Goal: Task Accomplishment & Management: Manage account settings

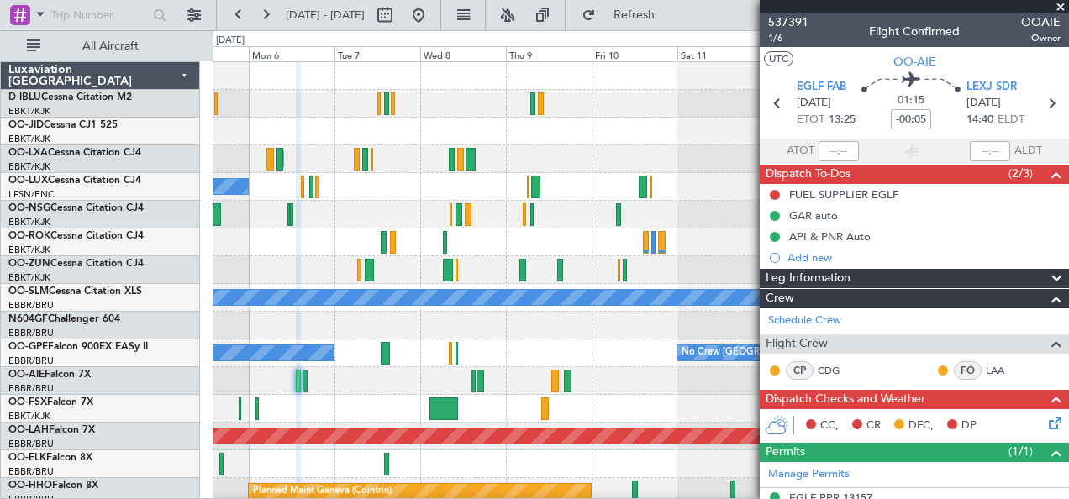
click at [348, 404] on div at bounding box center [641, 409] width 857 height 28
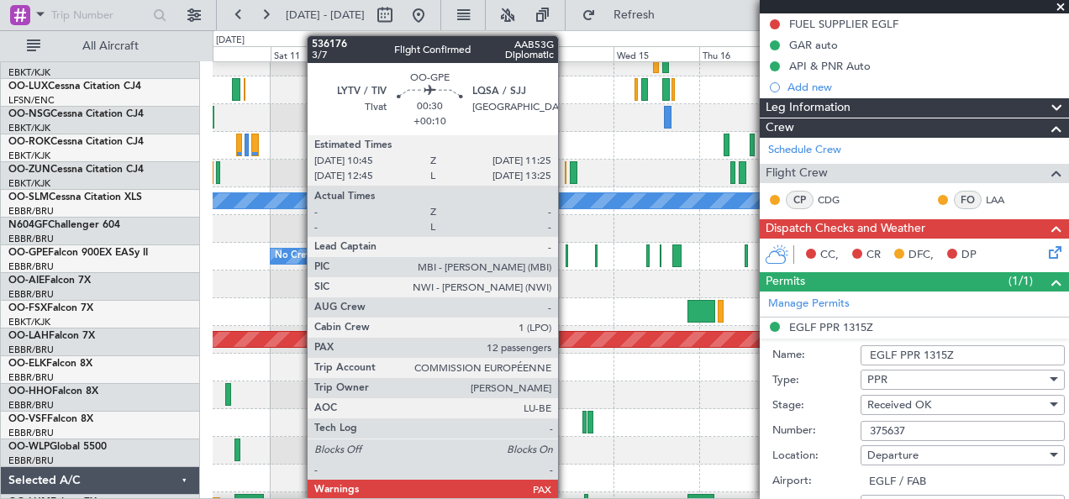
scroll to position [97, 0]
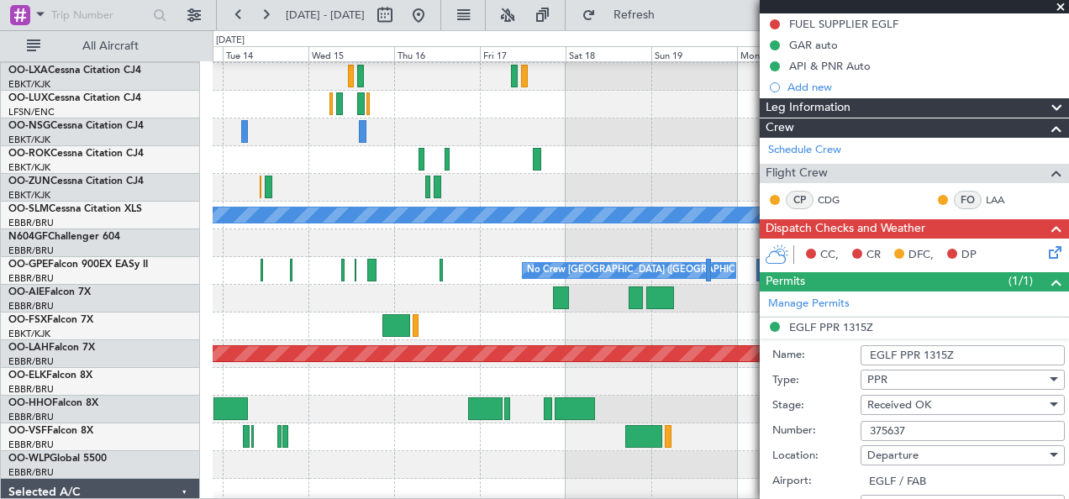
click at [293, 298] on div at bounding box center [641, 299] width 857 height 28
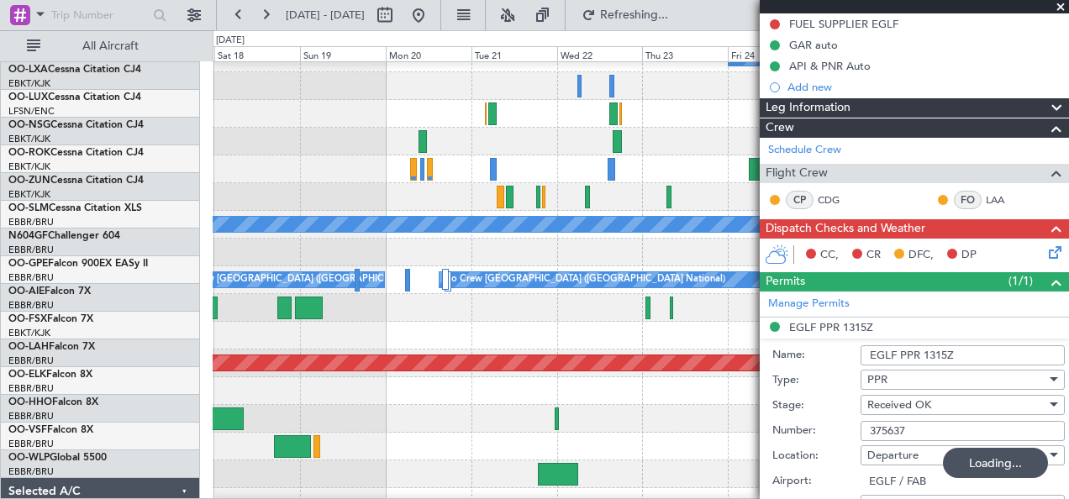
scroll to position [72, 0]
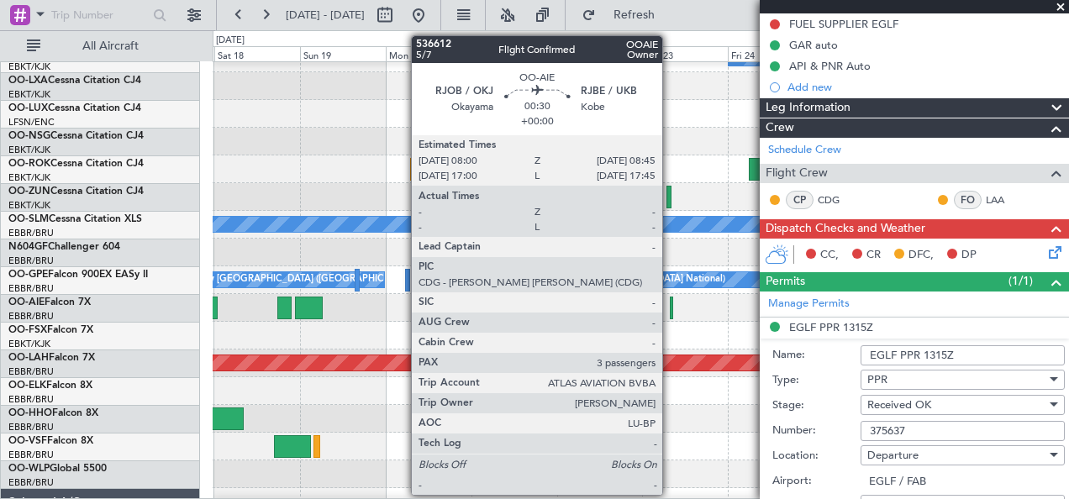
click at [671, 313] on div at bounding box center [671, 308] width 3 height 23
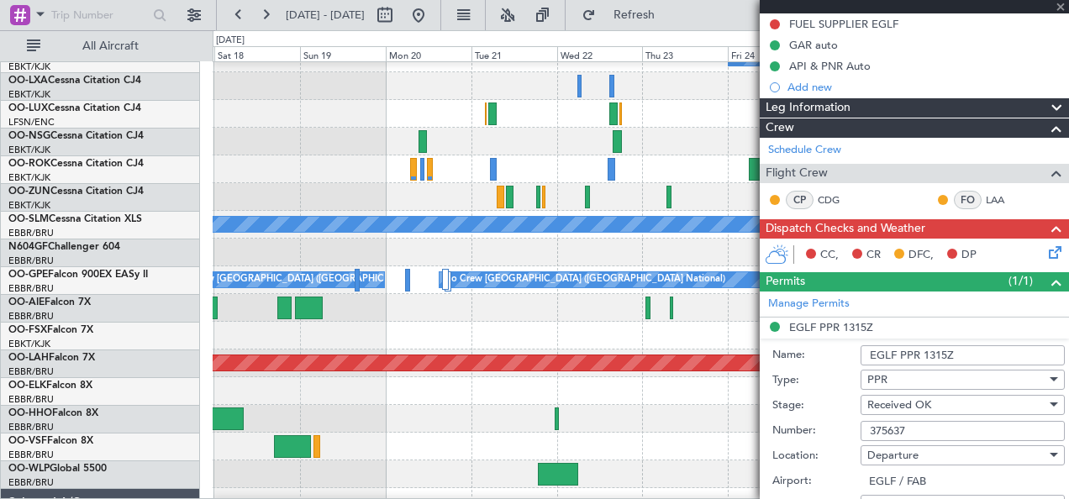
type input "3"
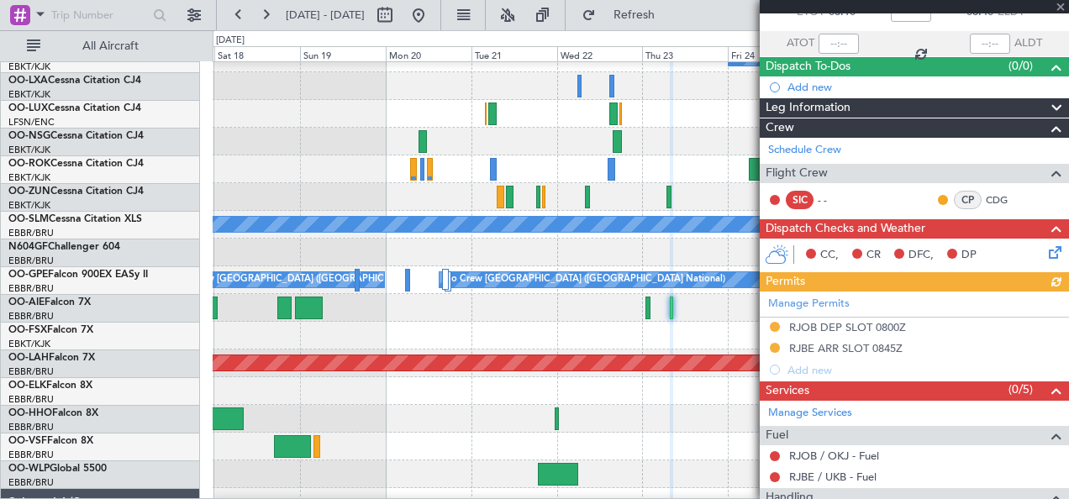
scroll to position [0, 0]
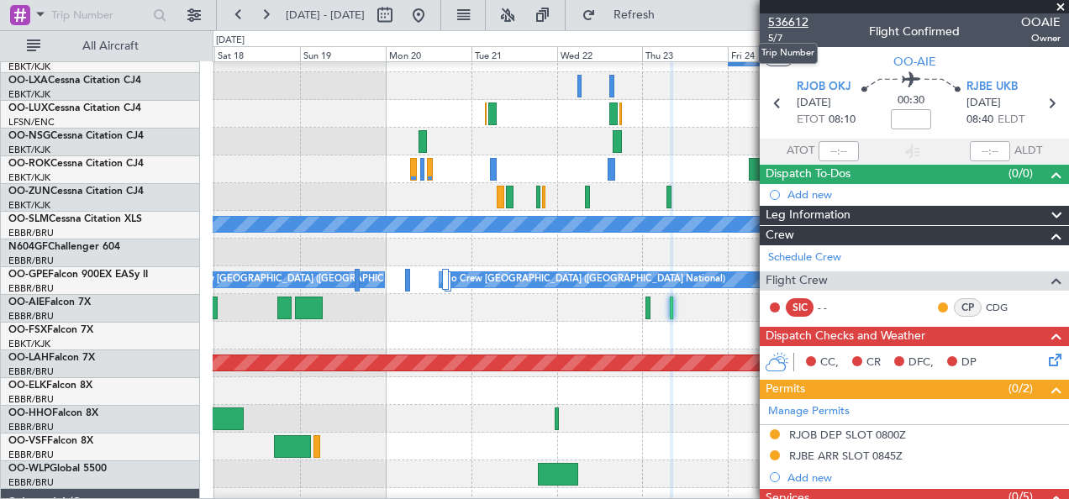
click at [796, 14] on span "536612" at bounding box center [788, 22] width 40 height 18
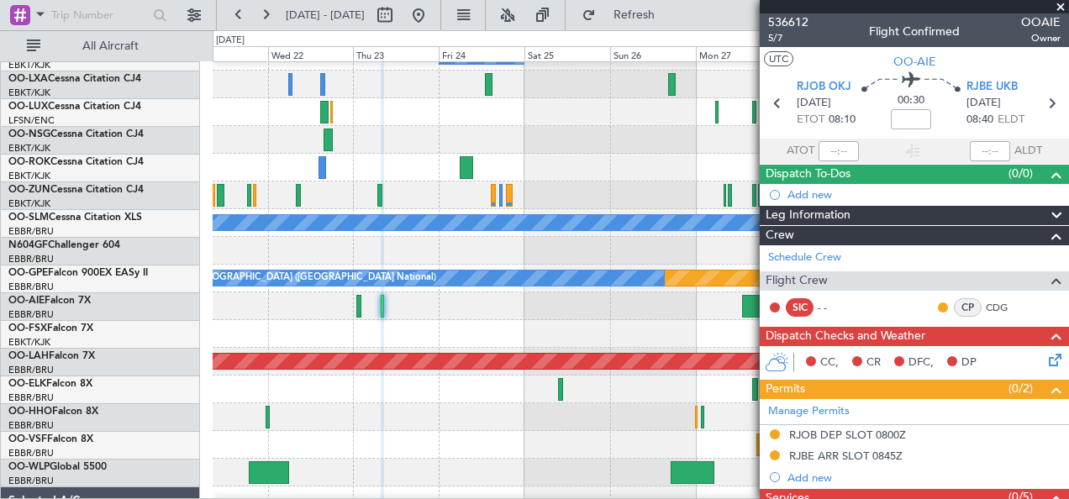
click at [404, 338] on div at bounding box center [641, 334] width 857 height 28
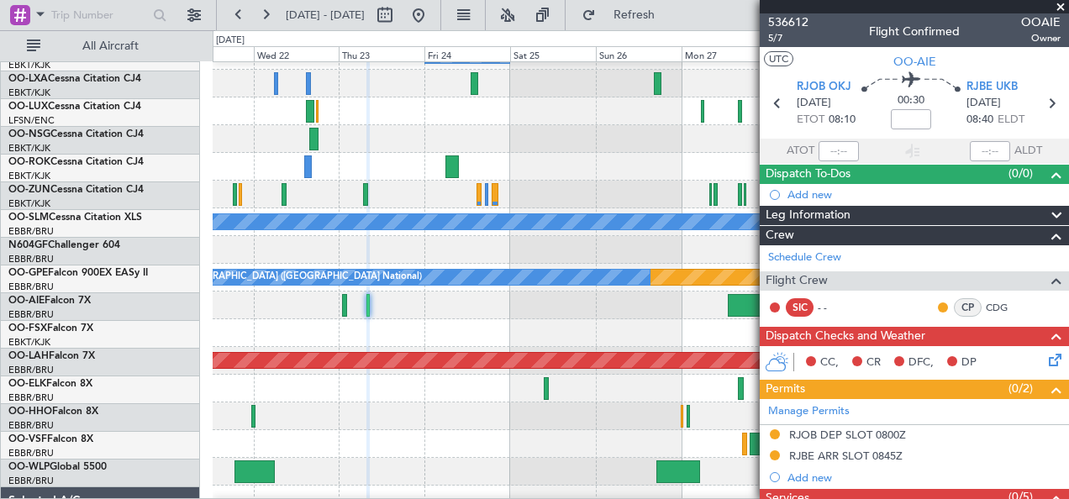
scroll to position [76, 0]
click at [432, 319] on div at bounding box center [641, 306] width 857 height 28
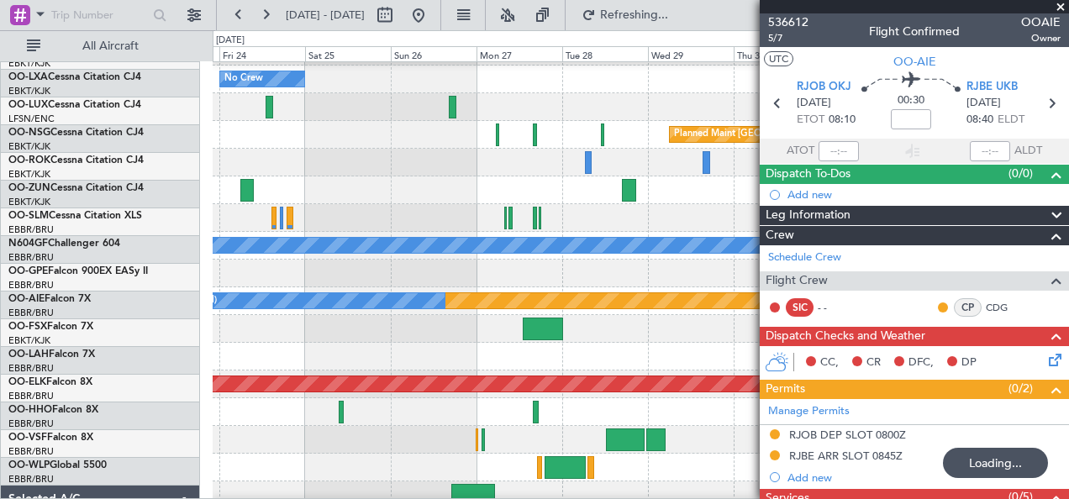
scroll to position [52, 0]
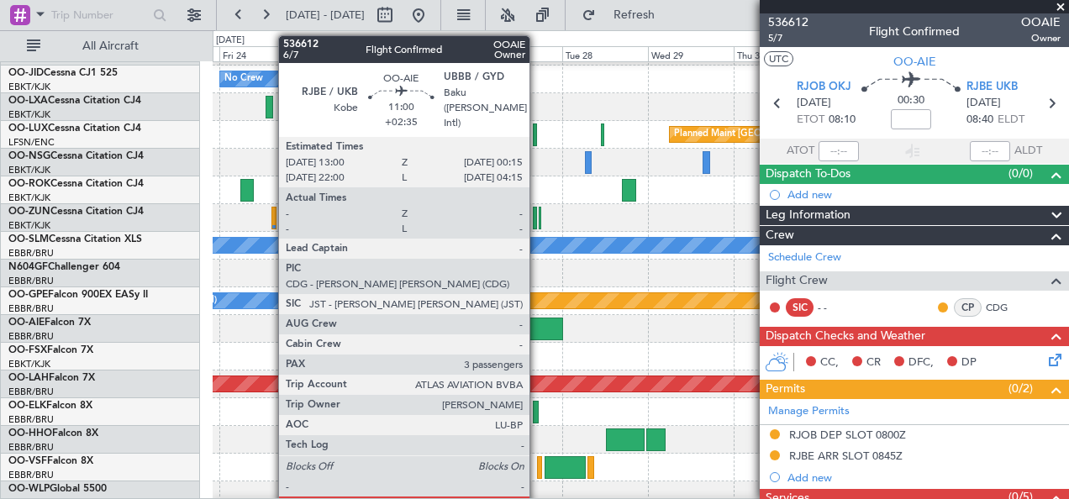
click at [538, 325] on div at bounding box center [543, 329] width 40 height 23
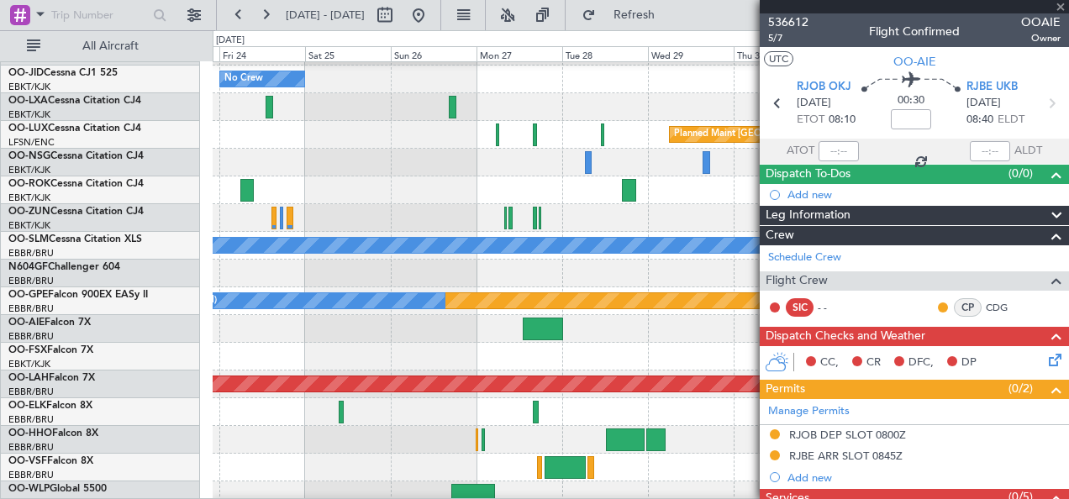
type input "+02:35"
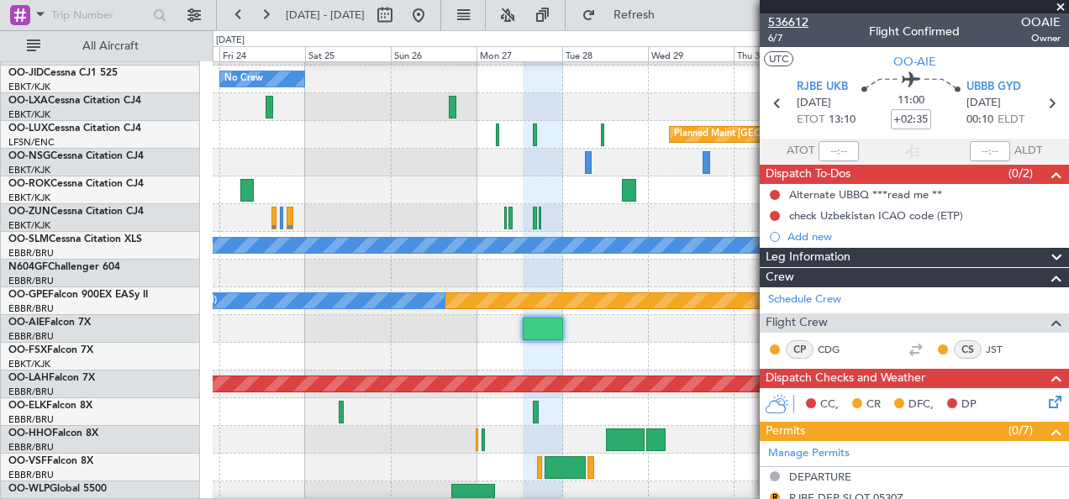
click at [789, 25] on span "536612" at bounding box center [788, 22] width 40 height 18
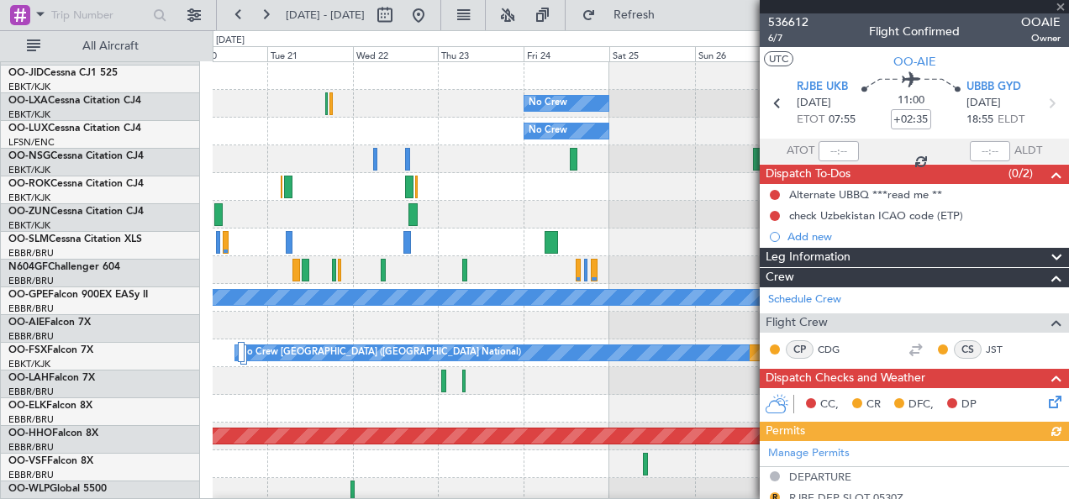
scroll to position [0, 0]
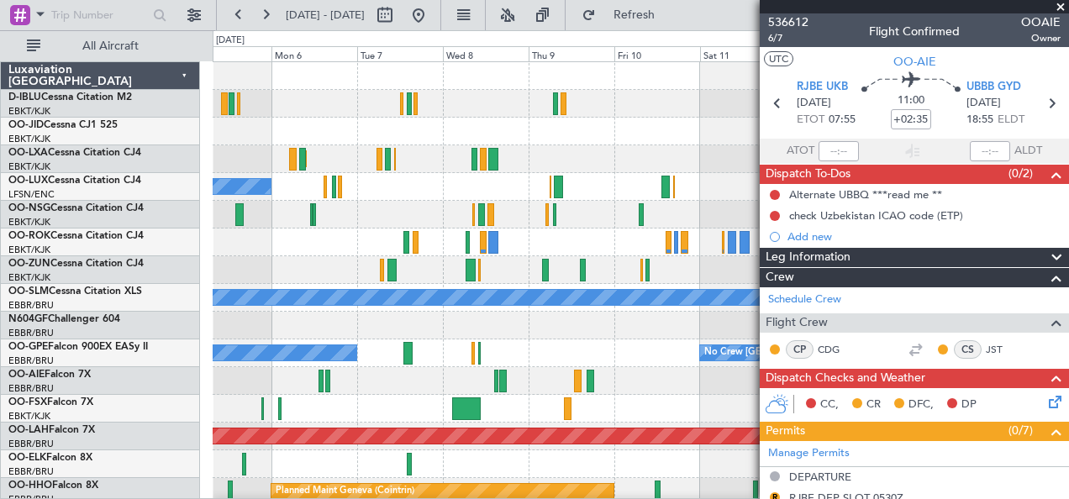
click at [912, 329] on fb-app "[DATE] - [DATE] Refresh Quick Links All Aircraft No Crew Kortrijk-[GEOGRAPHIC_D…" at bounding box center [534, 256] width 1069 height 487
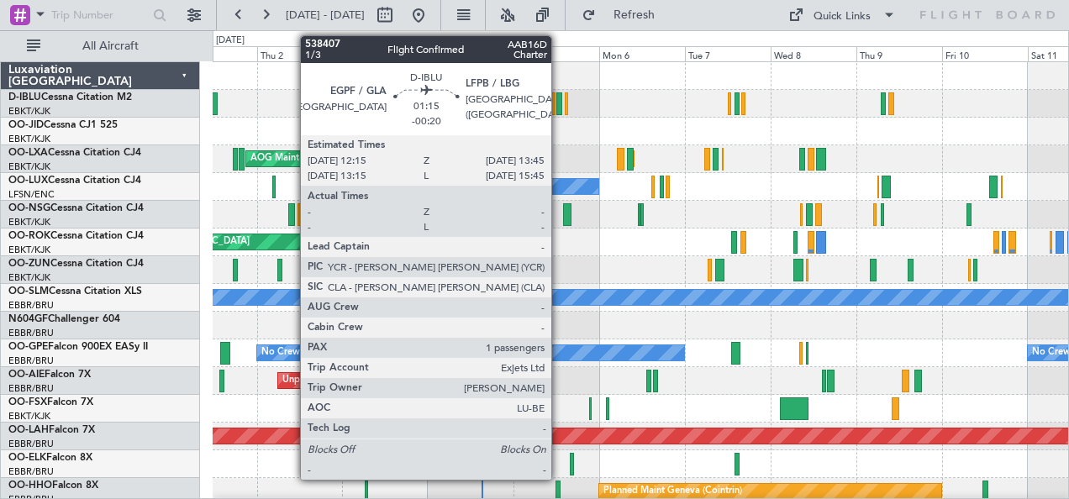
click at [560, 108] on div at bounding box center [560, 103] width 6 height 23
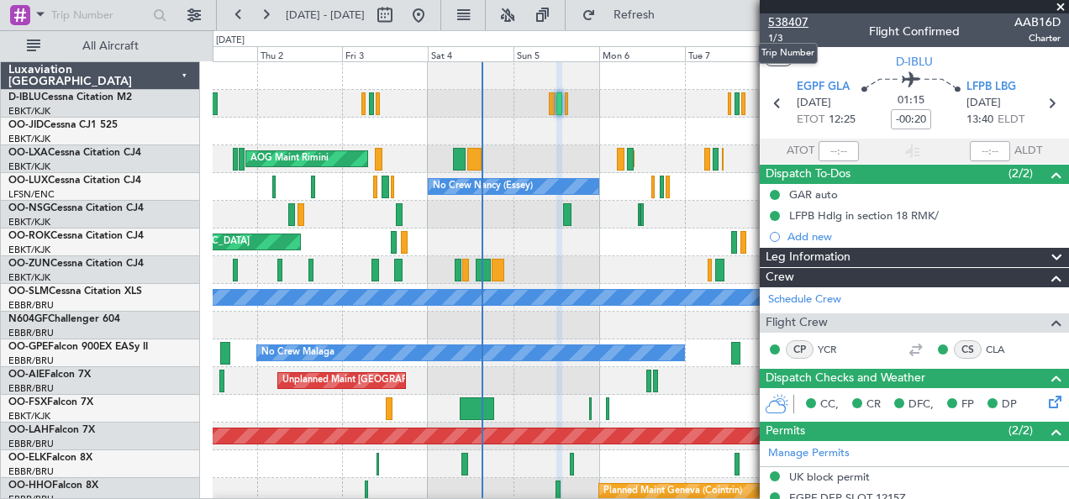
click at [802, 24] on span "538407" at bounding box center [788, 22] width 40 height 18
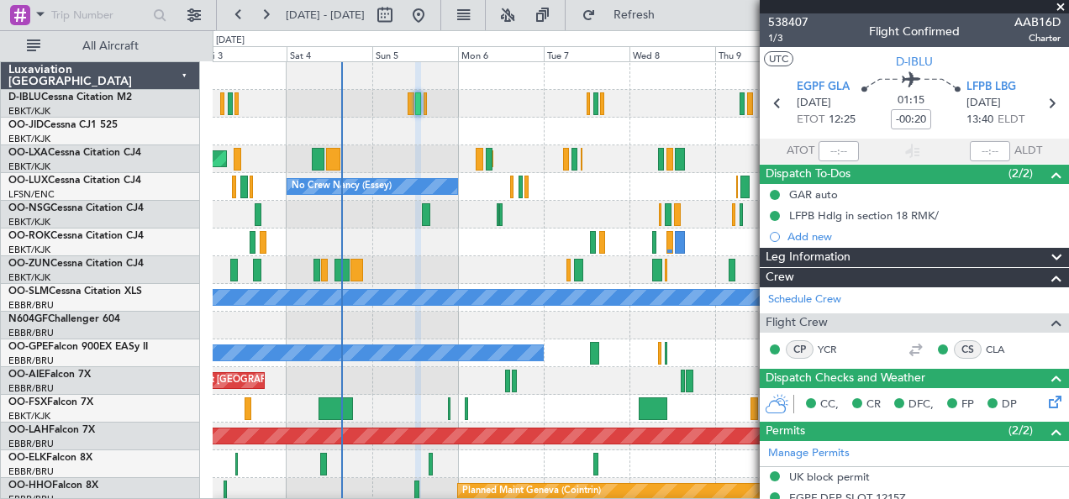
click at [110, 372] on div "Planned Maint Kortrijk-[GEOGRAPHIC_DATA] AOG Maint [GEOGRAPHIC_DATA] No Crew [P…" at bounding box center [534, 264] width 1069 height 469
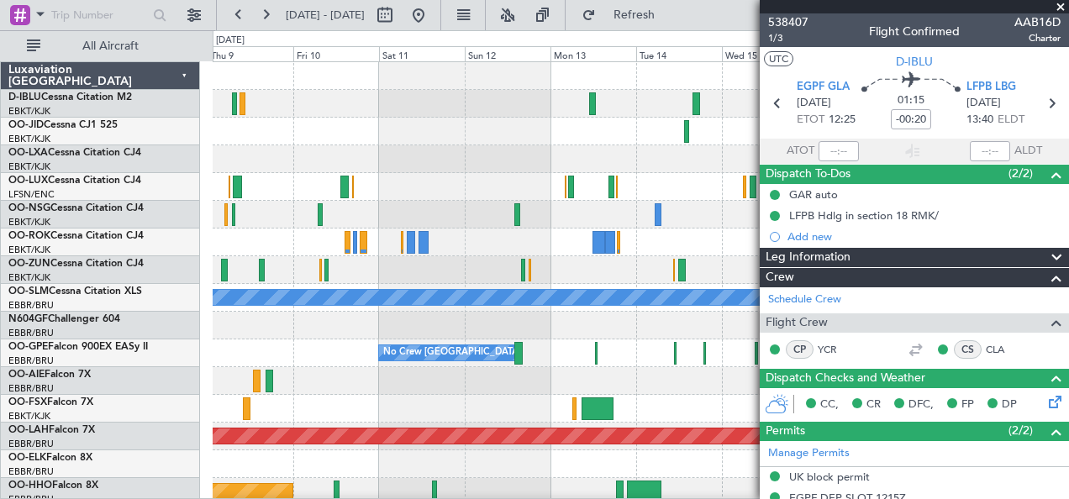
click at [230, 395] on div at bounding box center [641, 409] width 857 height 28
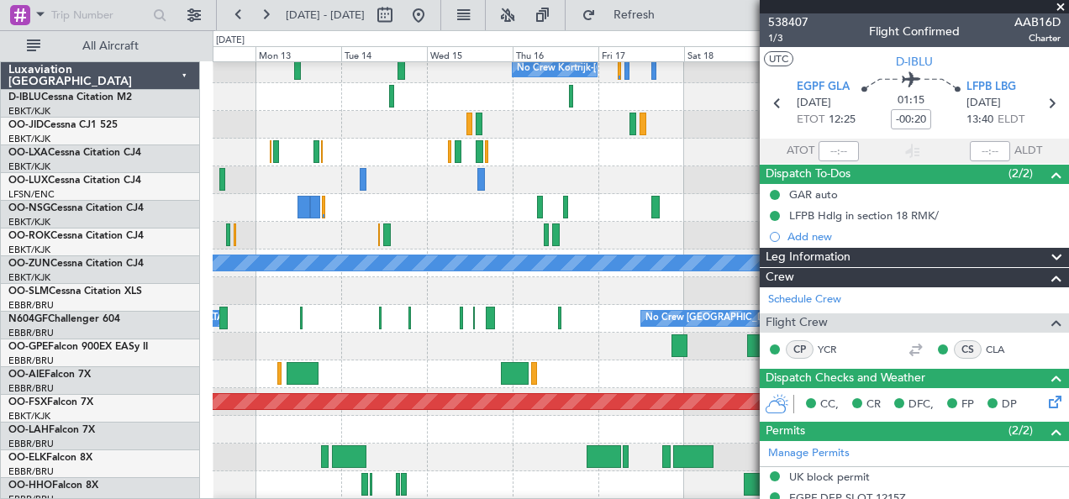
scroll to position [34, 0]
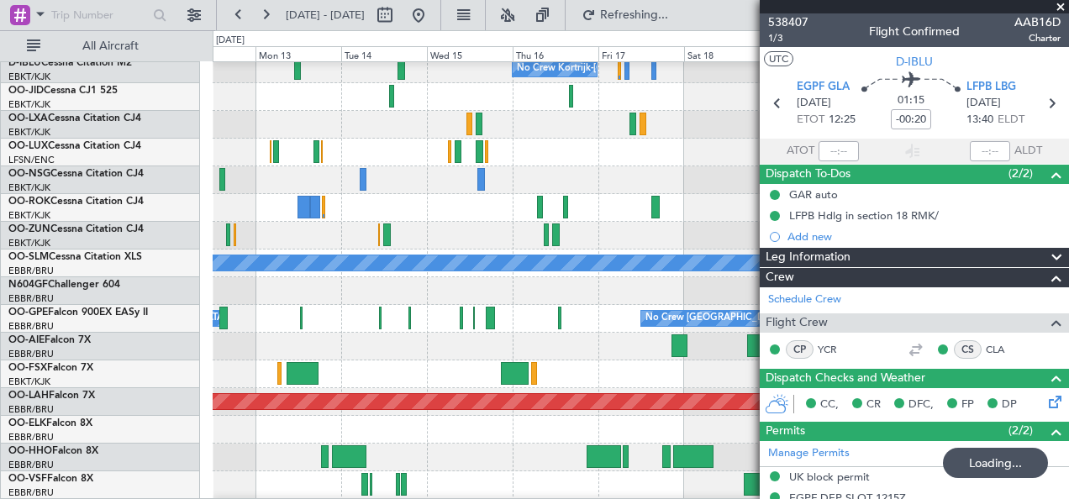
click at [259, 333] on div at bounding box center [641, 347] width 857 height 28
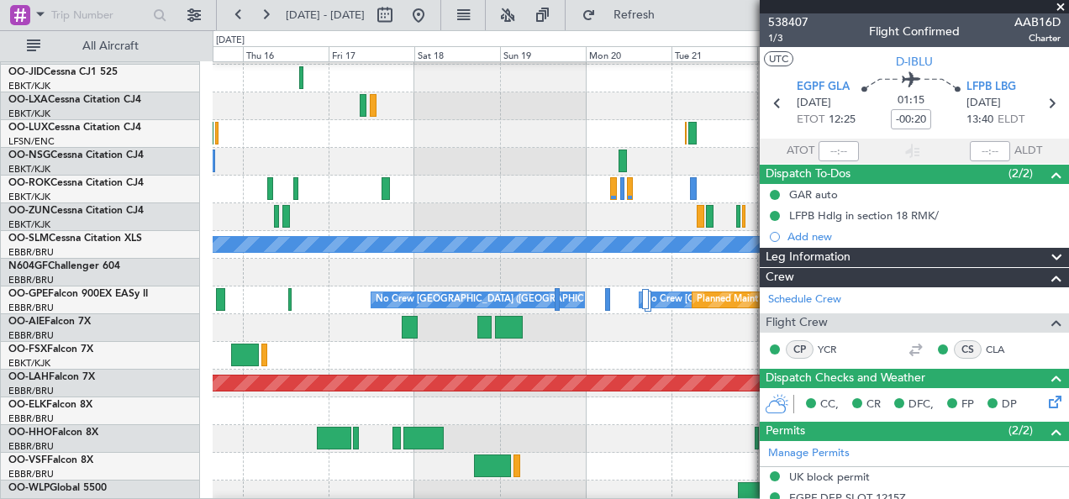
click at [287, 326] on div at bounding box center [641, 328] width 857 height 28
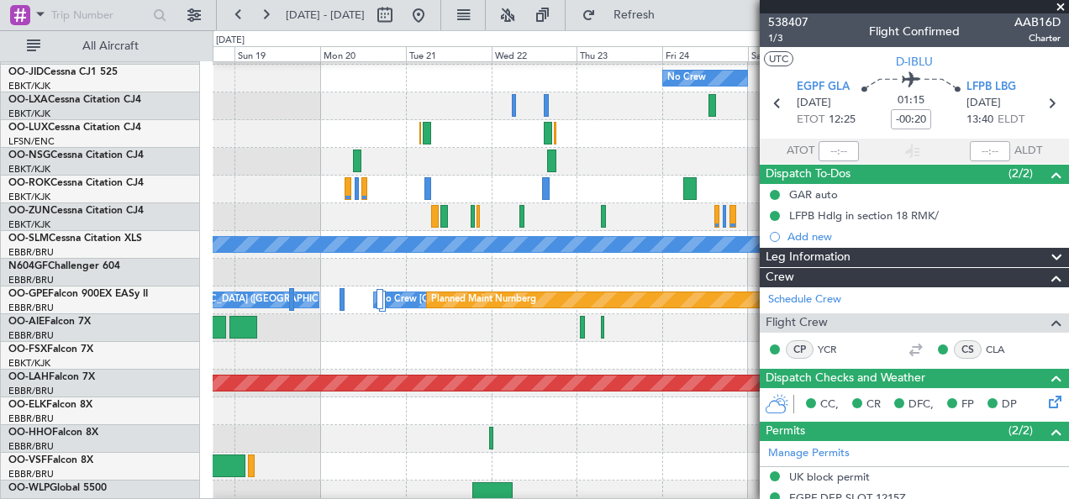
scroll to position [53, 0]
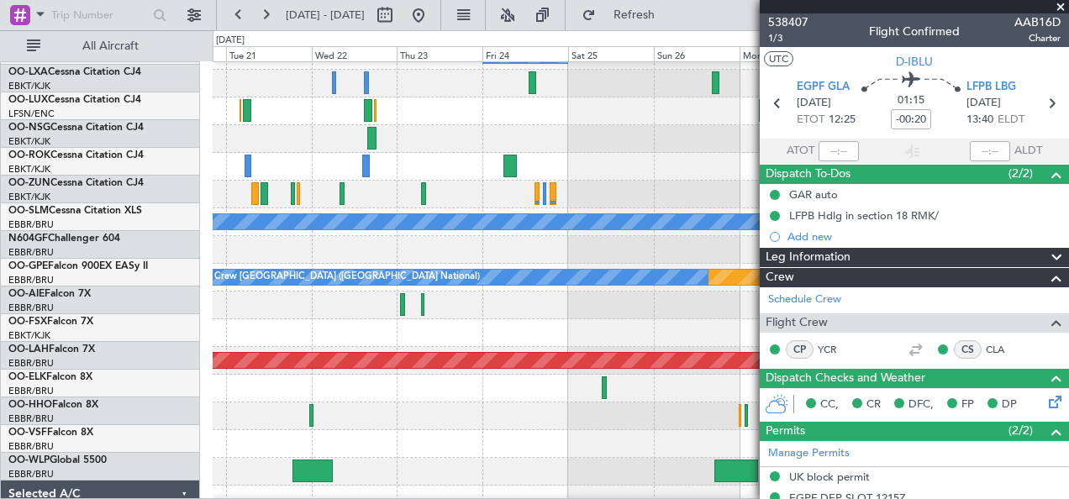
click at [336, 319] on div at bounding box center [641, 333] width 857 height 28
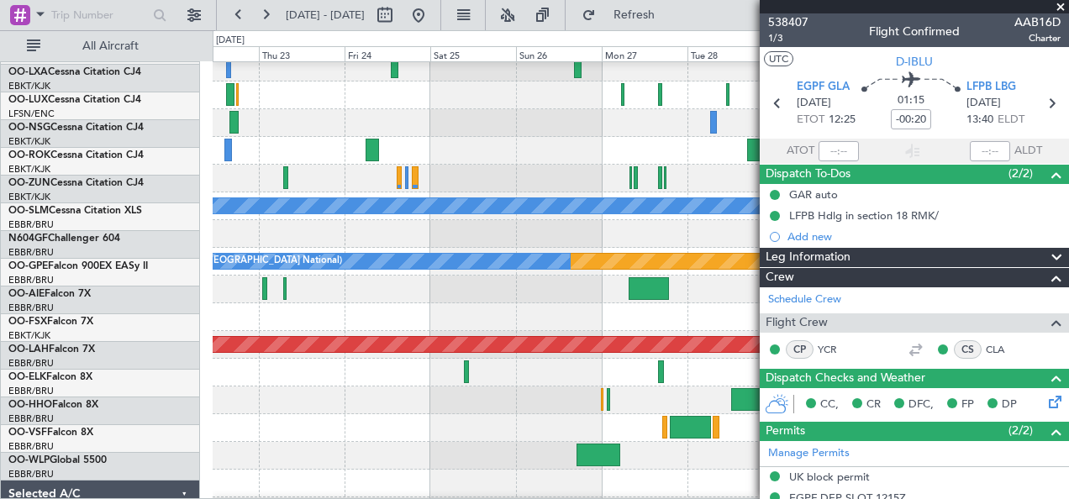
scroll to position [92, 0]
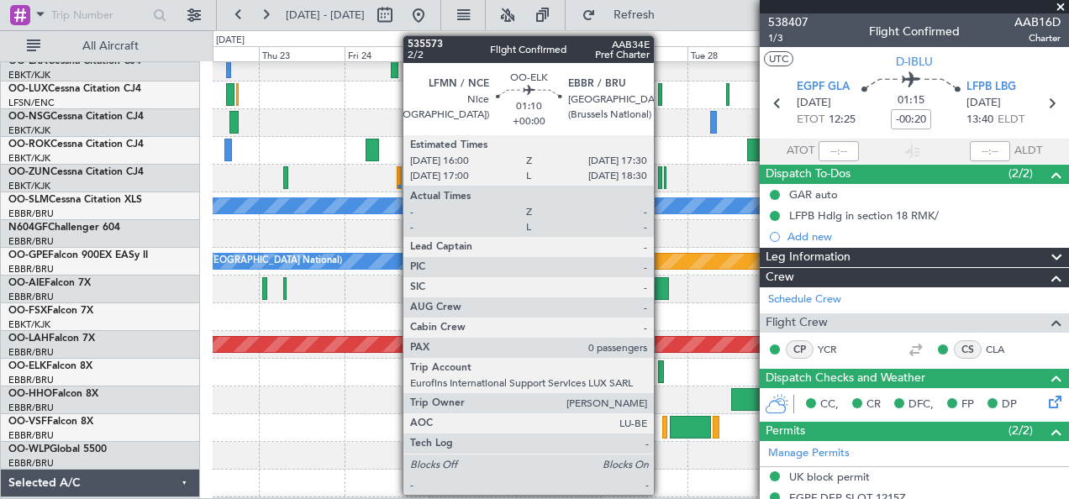
click at [343, 346] on div "No Crew Planned Maint [GEOGRAPHIC_DATA] ([GEOGRAPHIC_DATA]) A/C Unavailable [GE…" at bounding box center [641, 498] width 857 height 1054
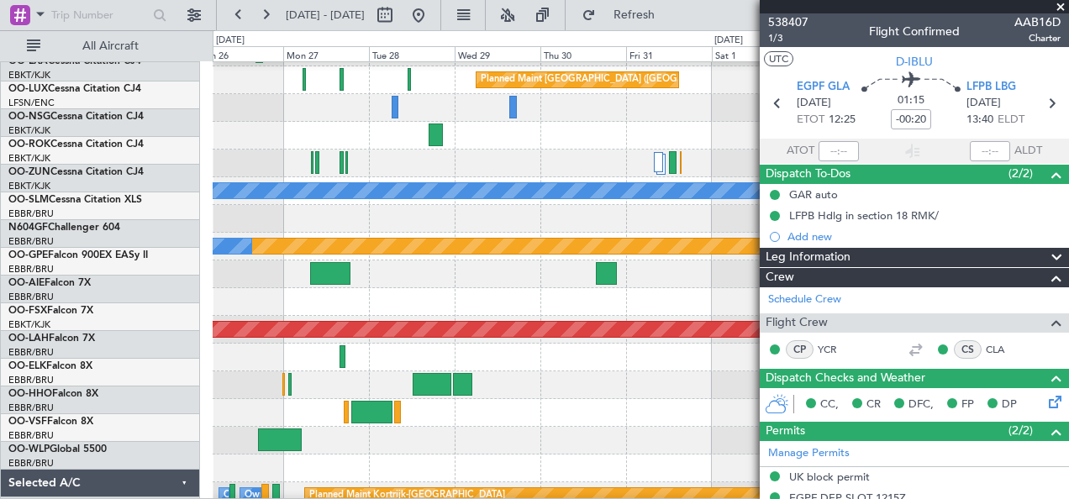
scroll to position [107, 0]
